Goal: Register for event/course

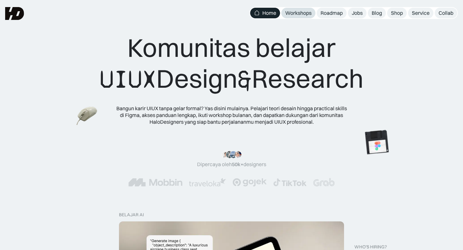
click at [299, 15] on div "Workshops" at bounding box center [298, 13] width 26 height 7
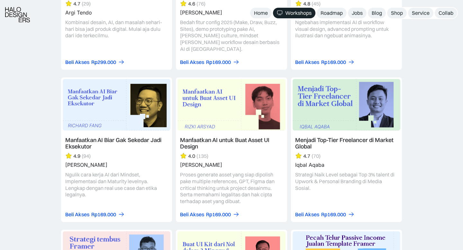
scroll to position [859, 0]
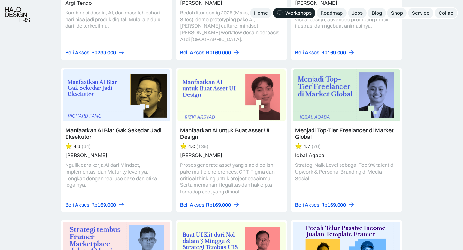
click at [229, 112] on link at bounding box center [231, 140] width 111 height 145
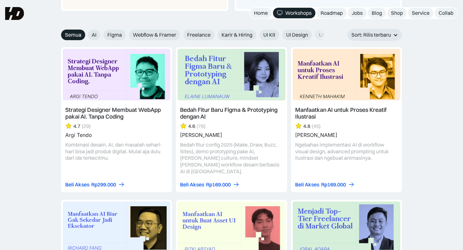
scroll to position [727, 0]
click at [317, 89] on link at bounding box center [346, 120] width 111 height 145
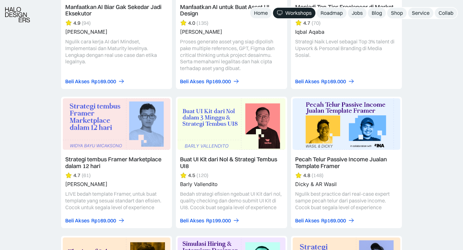
scroll to position [985, 0]
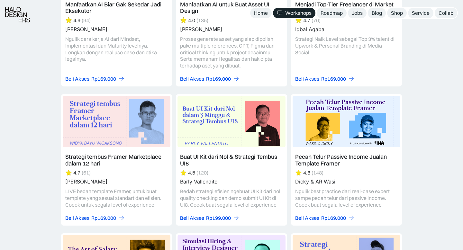
click at [204, 151] on link at bounding box center [231, 159] width 111 height 131
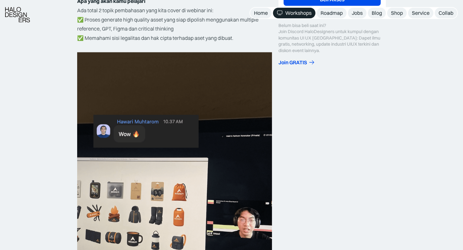
scroll to position [247, 0]
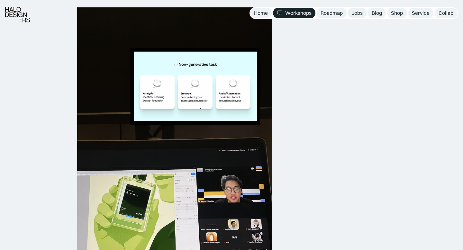
scroll to position [695, 0]
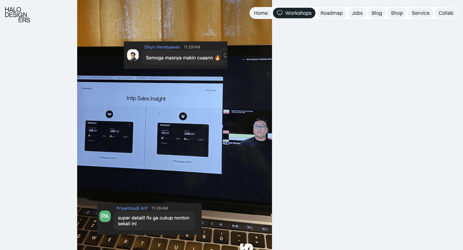
scroll to position [819, 0]
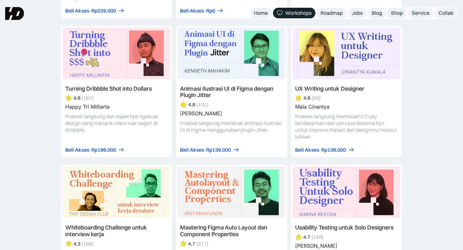
scroll to position [2001, 0]
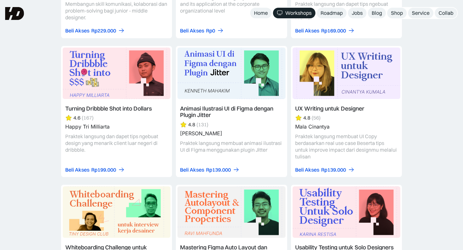
click at [240, 89] on link at bounding box center [231, 111] width 111 height 131
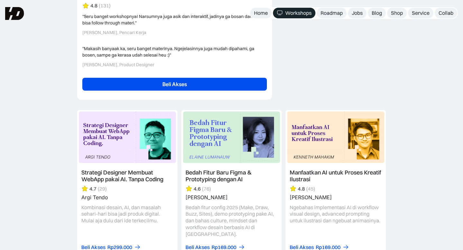
scroll to position [1624, 0]
